Goal: Task Accomplishment & Management: Use online tool/utility

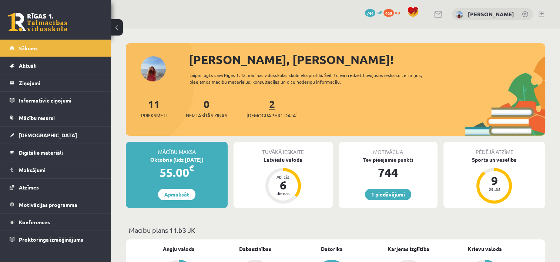
click at [269, 114] on span "[DEMOGRAPHIC_DATA]" at bounding box center [272, 115] width 51 height 7
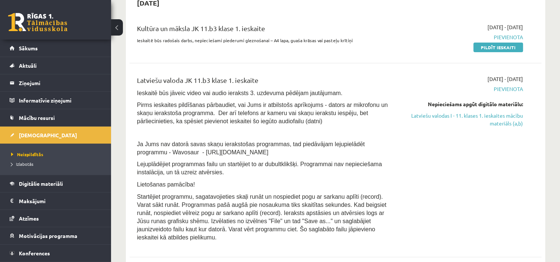
scroll to position [287, 0]
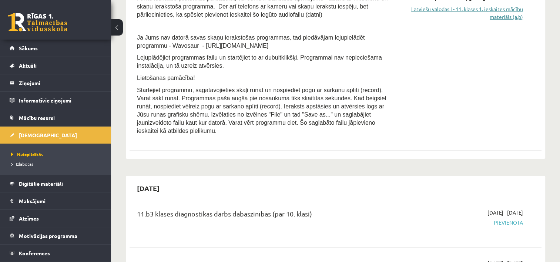
click at [516, 14] on link "Latviešu valodas I - 11. klases 1. ieskaites mācību materiāls (a,b)" at bounding box center [462, 13] width 121 height 16
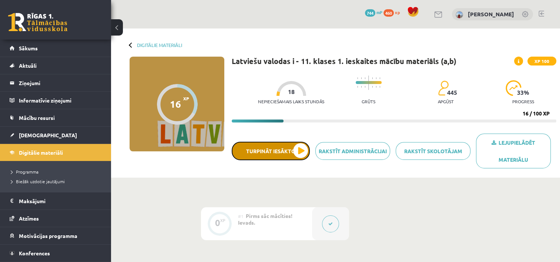
click at [295, 149] on button "Turpināt iesākto" at bounding box center [271, 151] width 78 height 19
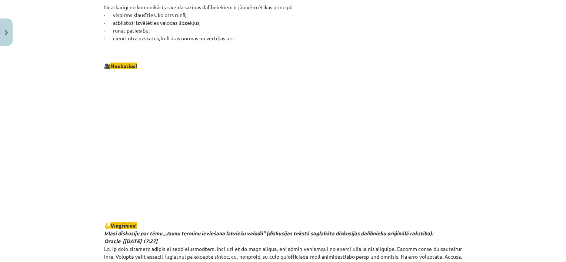
scroll to position [436, 0]
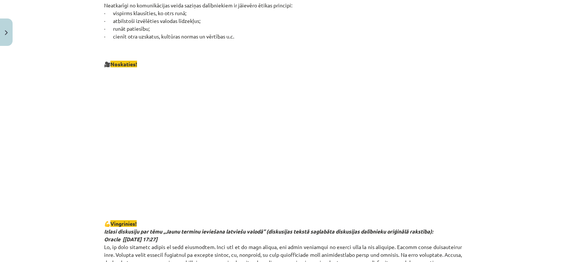
click at [433, 163] on p at bounding box center [283, 140] width 358 height 135
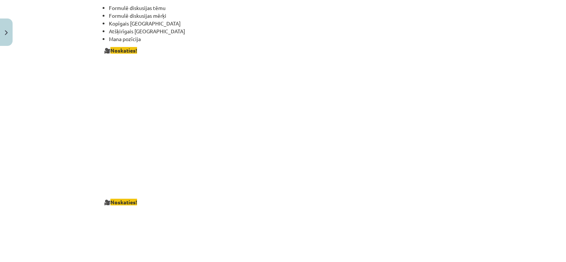
scroll to position [1176, 0]
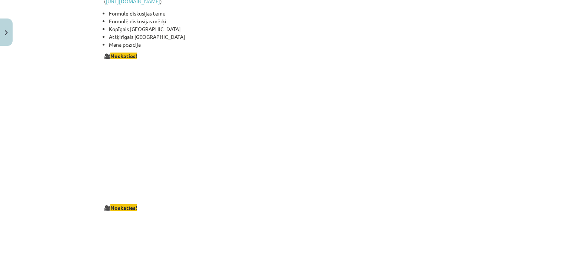
click at [438, 143] on p at bounding box center [283, 131] width 358 height 135
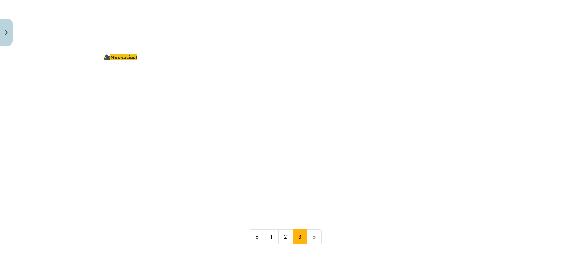
scroll to position [1325, 0]
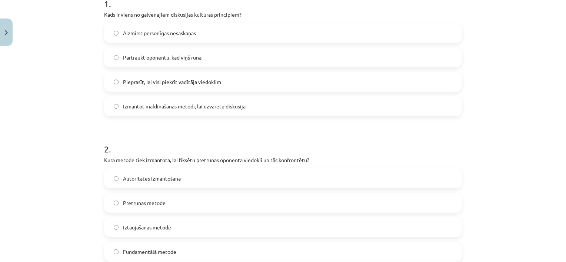
scroll to position [161, 0]
click at [280, 199] on label "Pretrunas metode" at bounding box center [283, 204] width 356 height 19
click at [163, 36] on span "Aizmirst personīgas nesaskaņas" at bounding box center [159, 34] width 73 height 8
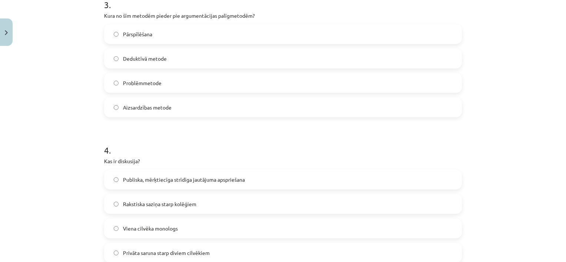
scroll to position [450, 0]
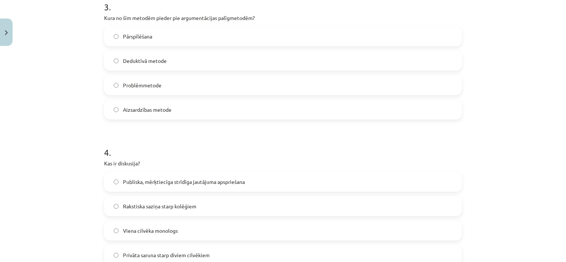
click at [270, 55] on label "Deduktīvā metode" at bounding box center [283, 60] width 356 height 19
click at [224, 181] on span "Publiska, mērķtiecīga strīdīga jautājuma apspriešana" at bounding box center [184, 182] width 122 height 8
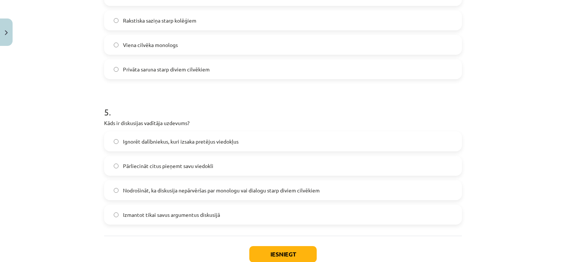
scroll to position [684, 0]
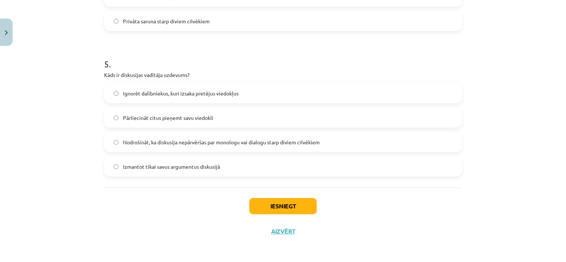
click at [399, 146] on label "Nodrošināt, ka diskusija nepārvēršas par monologu vai dialogu starp diviem cilv…" at bounding box center [283, 142] width 356 height 19
click at [313, 203] on button "Iesniegt" at bounding box center [282, 206] width 67 height 16
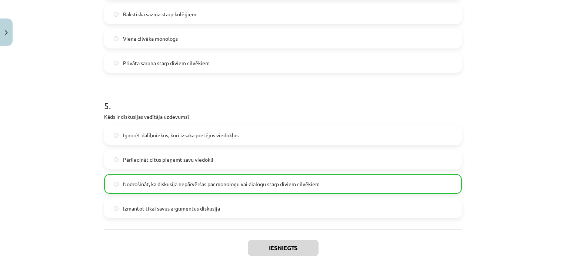
scroll to position [707, 0]
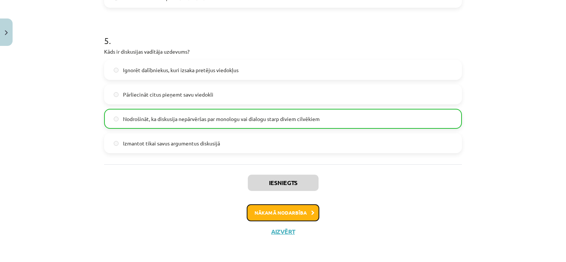
click at [291, 213] on button "Nākamā nodarbība" at bounding box center [283, 212] width 73 height 17
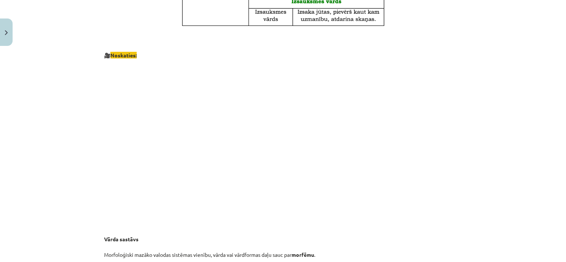
scroll to position [431, 0]
